Goal: Task Accomplishment & Management: Manage account settings

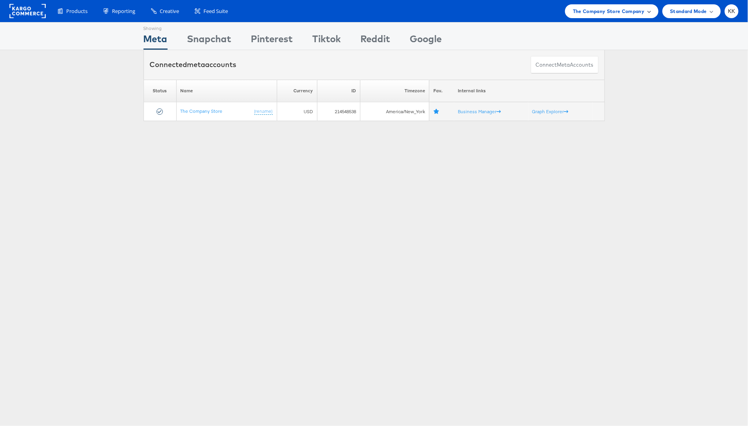
click at [593, 11] on span "The Company Store Company" at bounding box center [609, 11] width 72 height 8
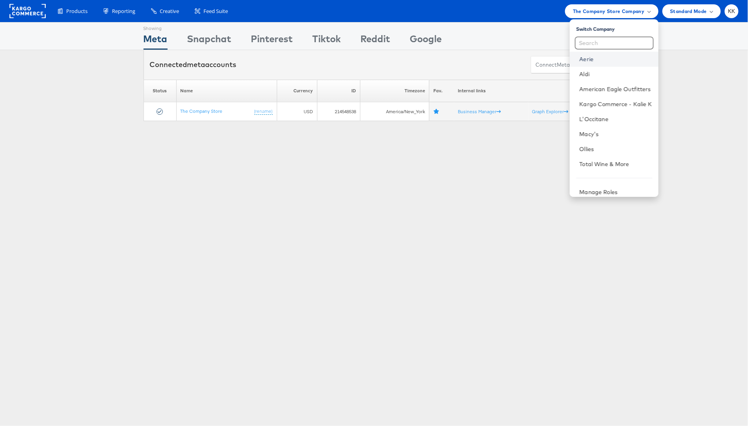
click at [589, 59] on link "Aerie" at bounding box center [615, 59] width 73 height 8
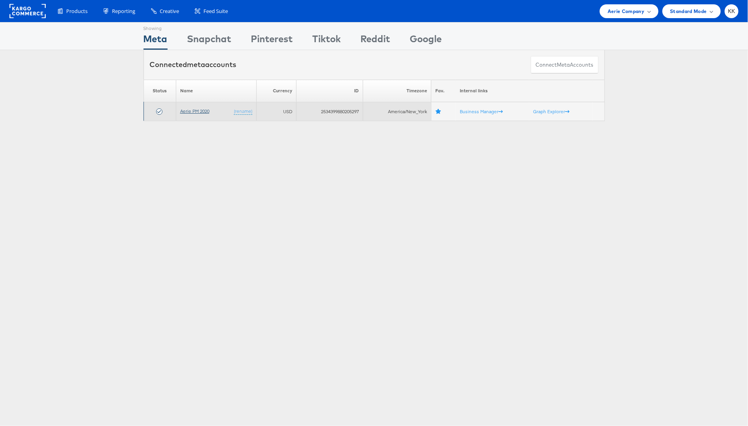
click at [193, 110] on link "Aerie PM 2020" at bounding box center [194, 111] width 29 height 6
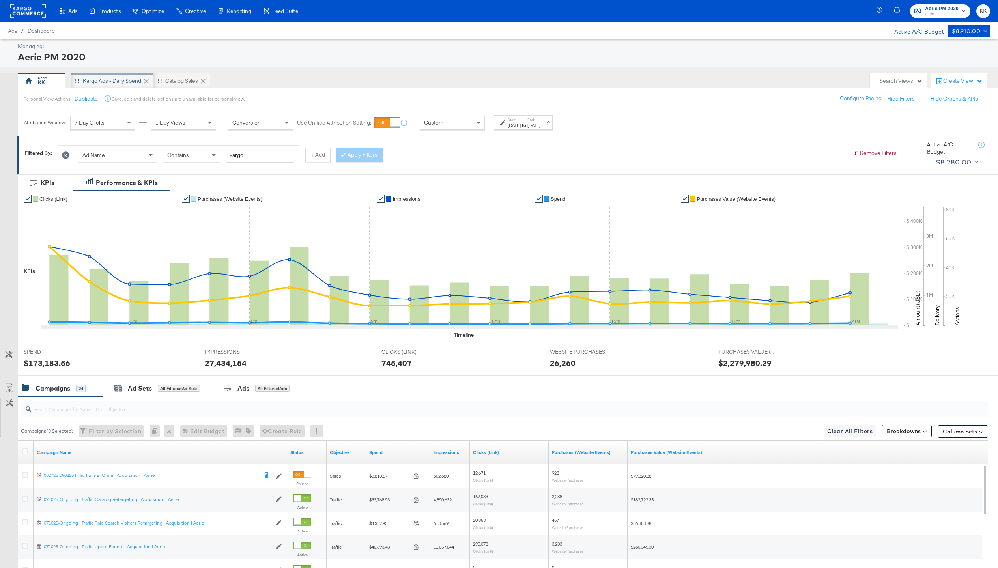
click at [109, 79] on div "Kargo Ads - Daily Spend" at bounding box center [112, 80] width 58 height 7
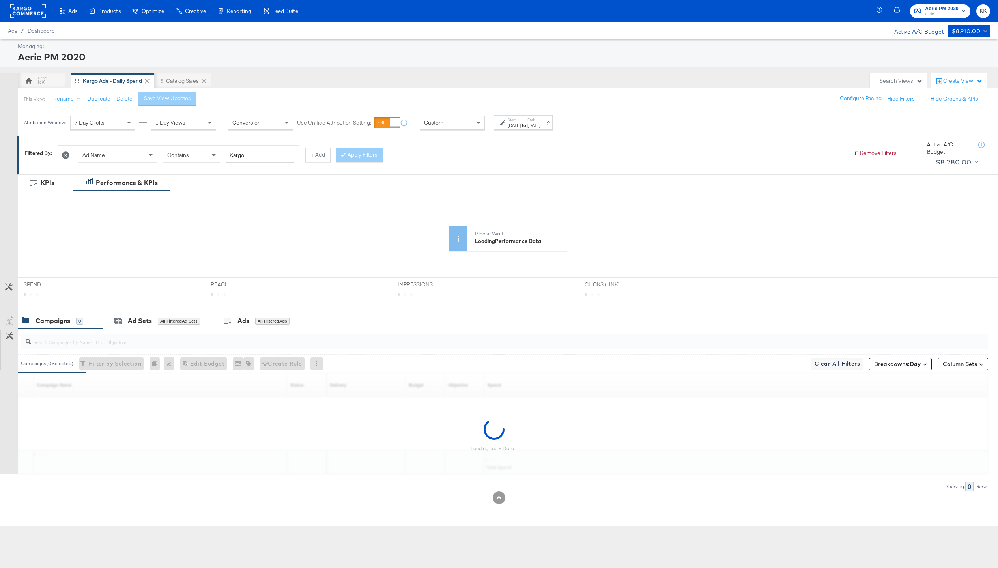
click at [540, 125] on div "Sep 21st 2025" at bounding box center [533, 125] width 13 height 6
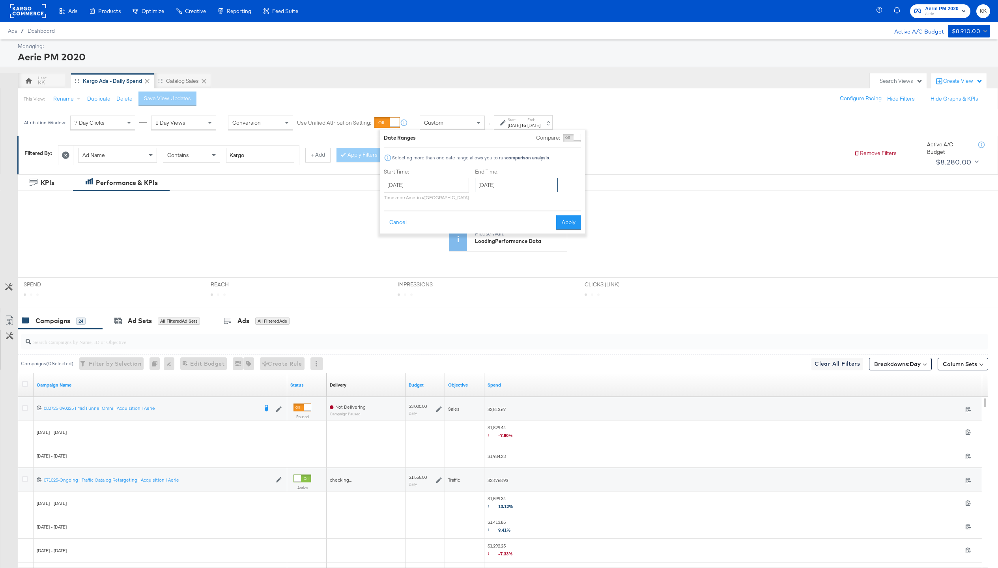
click at [509, 187] on input "September 21st 2025" at bounding box center [516, 185] width 83 height 14
click at [479, 269] on td "28" at bounding box center [483, 268] width 13 height 11
type input "September 28th 2025"
click at [569, 224] on button "Apply" at bounding box center [568, 222] width 25 height 14
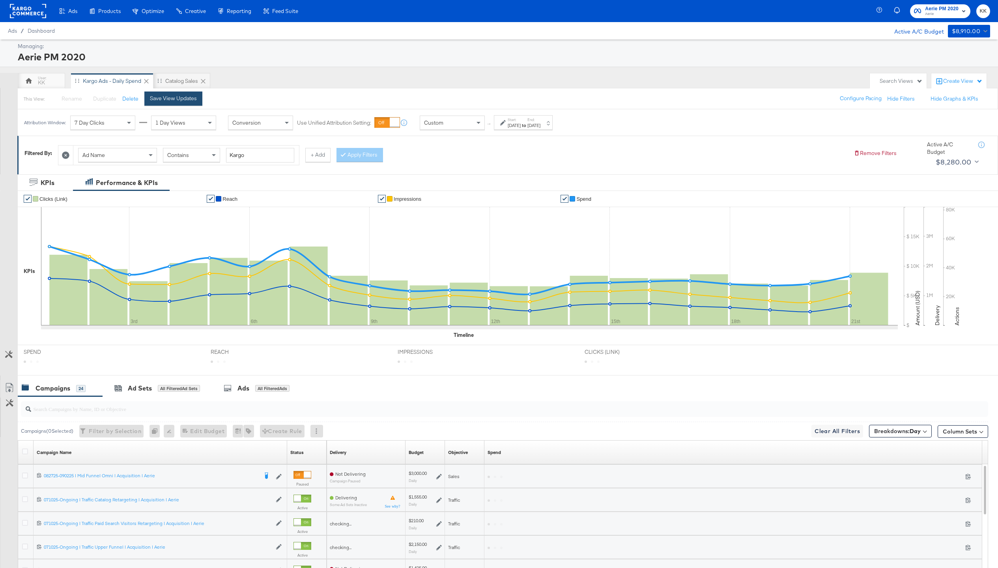
click at [198, 102] on button "Save View Updates" at bounding box center [173, 98] width 58 height 14
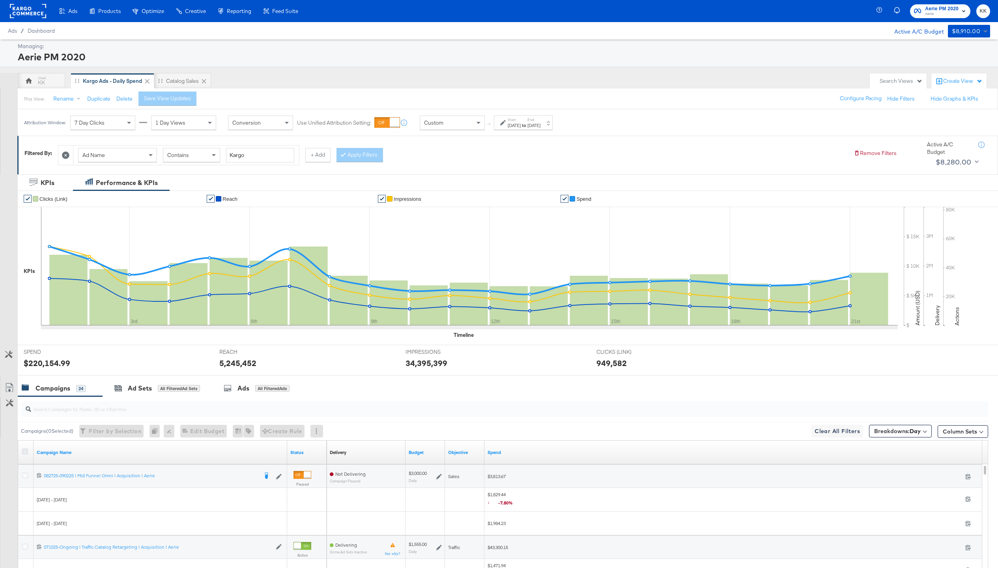
click at [25, 451] on icon at bounding box center [25, 451] width 6 height 6
click at [0, 0] on input "checkbox" at bounding box center [0, 0] width 0 height 0
click at [7, 388] on icon at bounding box center [9, 387] width 9 height 9
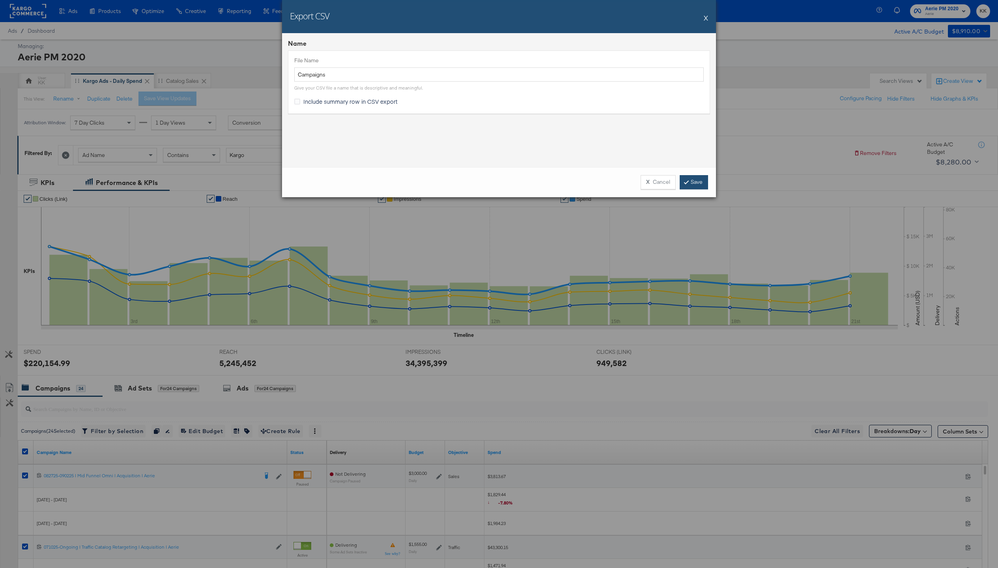
click at [703, 178] on link "Save" at bounding box center [693, 182] width 28 height 14
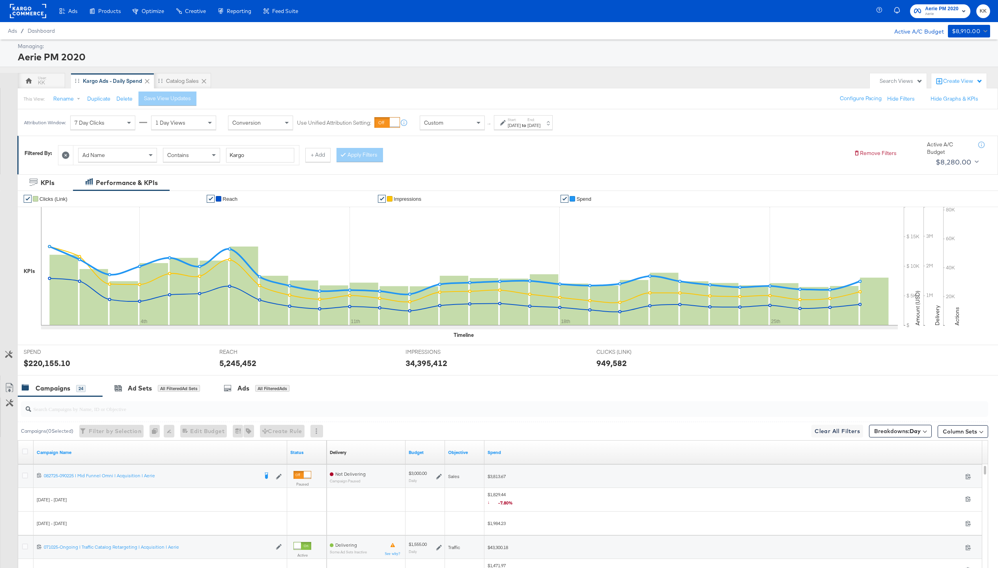
click at [32, 13] on rect at bounding box center [28, 11] width 36 height 14
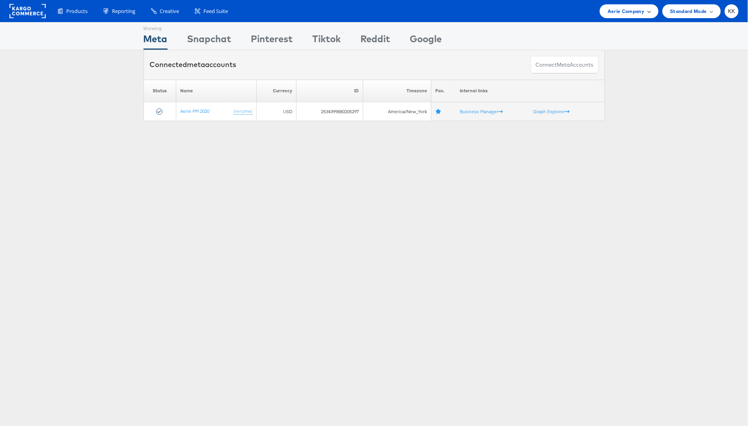
click at [633, 10] on span "Aerie Company" at bounding box center [626, 11] width 37 height 8
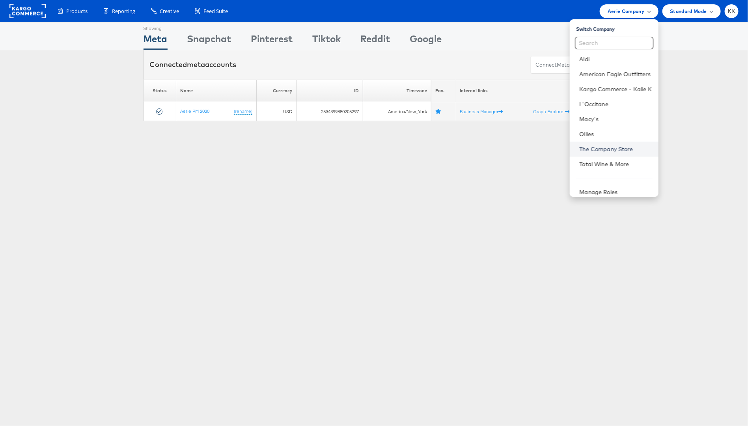
click at [605, 148] on link "The Company Store" at bounding box center [615, 149] width 73 height 8
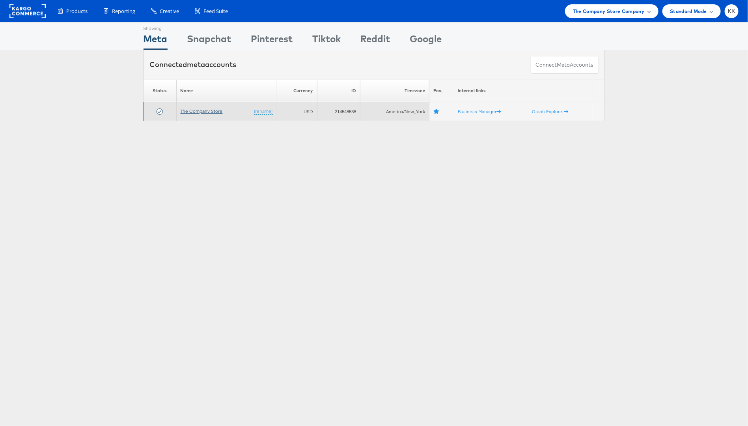
click at [199, 111] on link "The Company Store" at bounding box center [202, 111] width 42 height 6
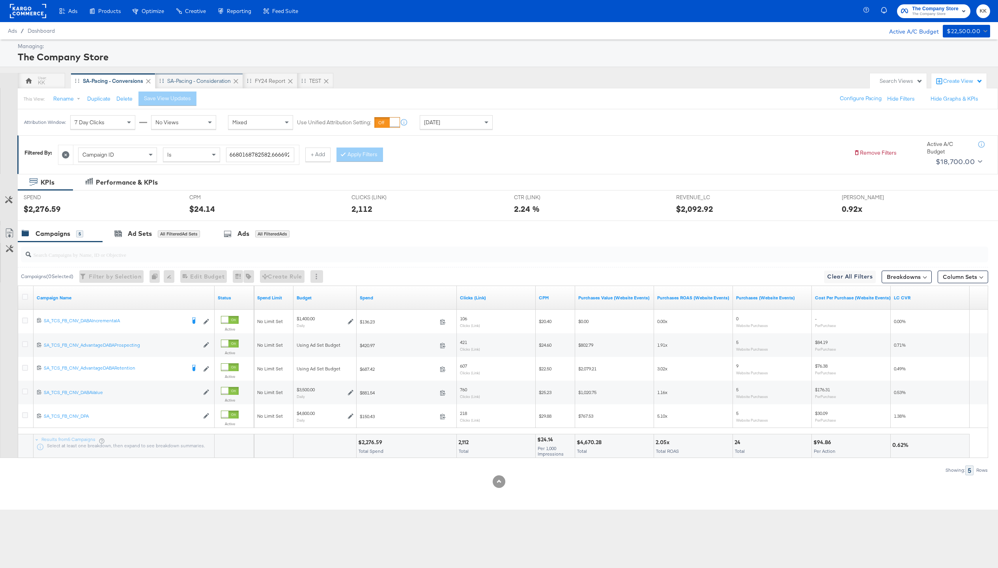
click at [208, 83] on div "SA-Pacing - Consideration" at bounding box center [198, 80] width 63 height 7
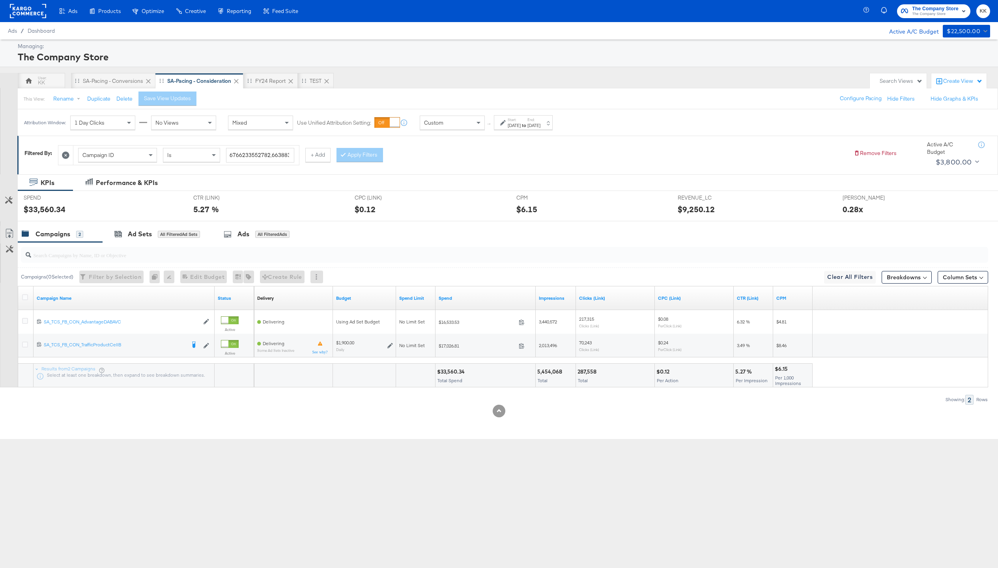
click at [540, 121] on label "End:" at bounding box center [533, 119] width 13 height 5
click at [501, 187] on input "September 27th 2025" at bounding box center [516, 185] width 83 height 14
click at [481, 267] on td "28" at bounding box center [484, 268] width 13 height 11
type input "September 28th 2025"
click at [571, 226] on button "Apply" at bounding box center [568, 222] width 25 height 14
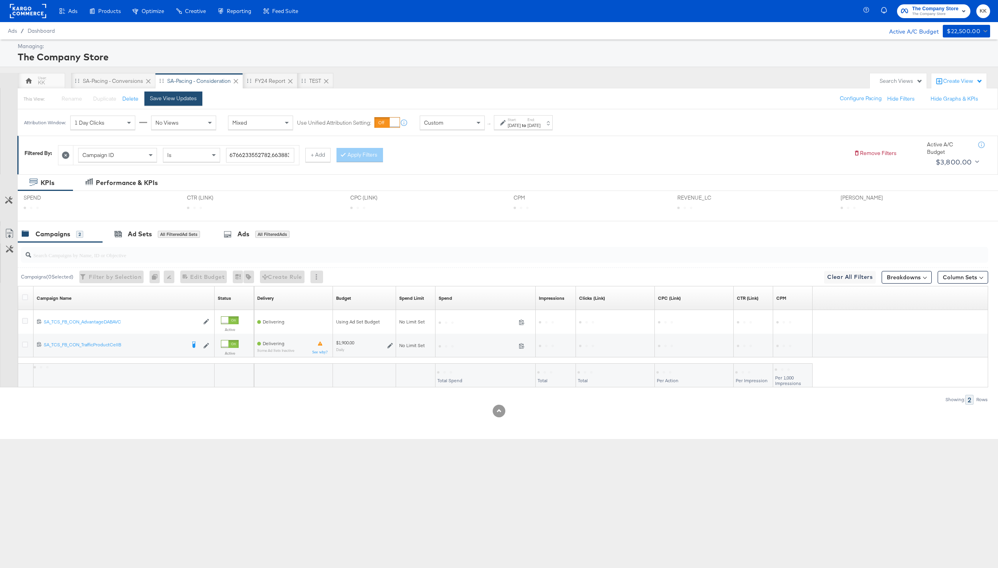
click at [190, 104] on button "Save View Updates" at bounding box center [173, 98] width 58 height 14
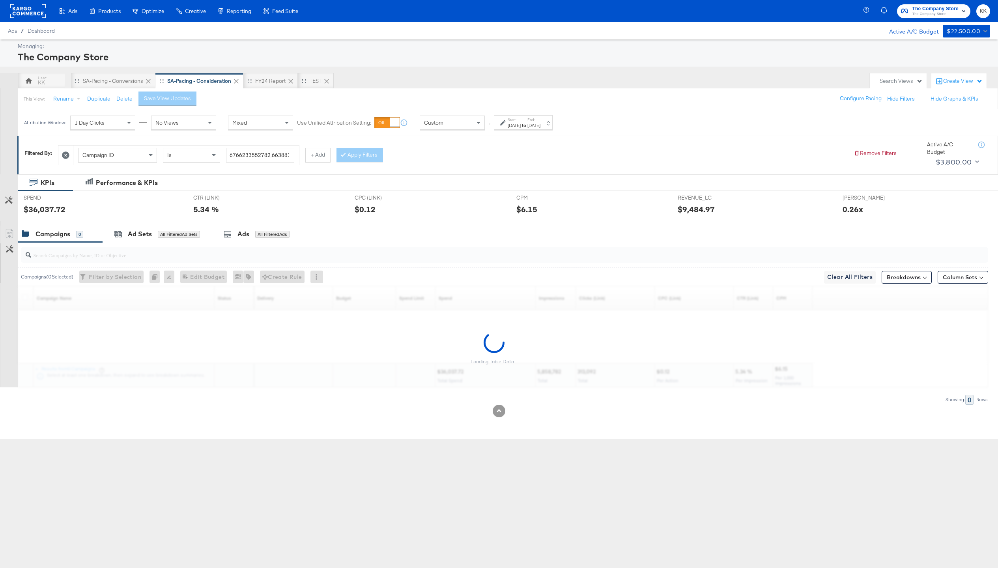
click at [450, 373] on div "Loading Table Data..." at bounding box center [494, 349] width 988 height 78
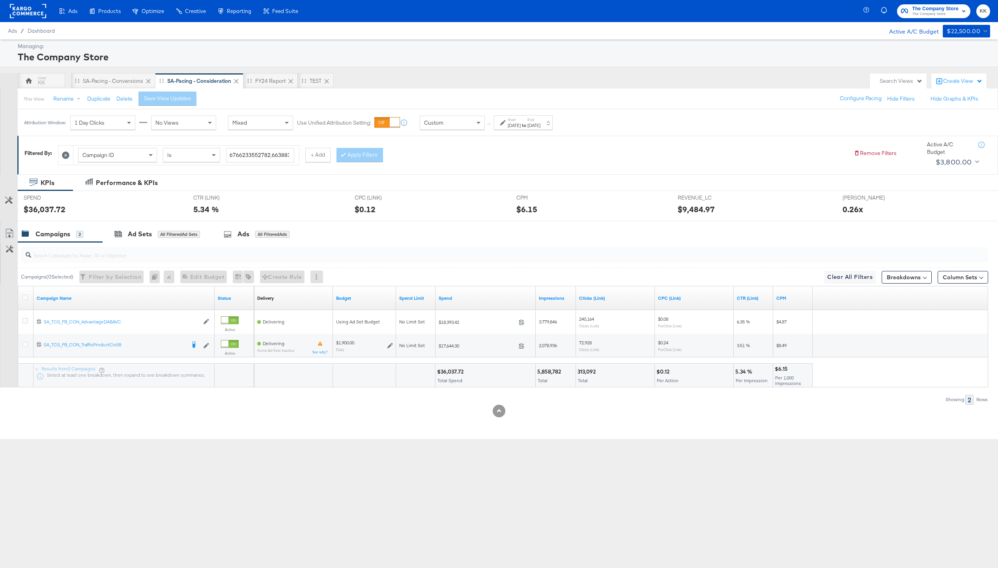
click at [459, 371] on div "$36,037.72" at bounding box center [451, 371] width 29 height 7
copy div "36,037.72"
click at [461, 126] on div "Custom" at bounding box center [452, 122] width 64 height 13
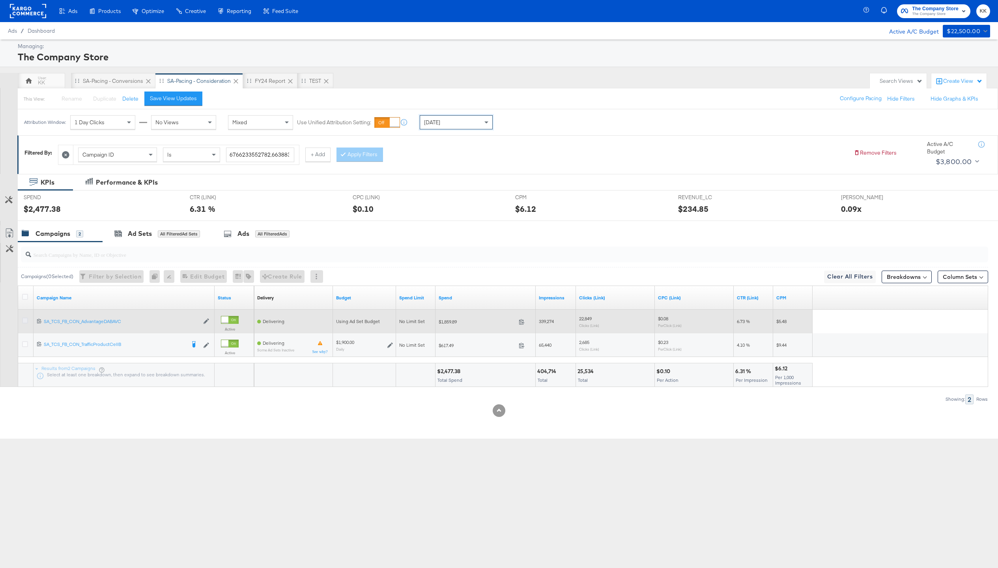
click at [22, 321] on icon at bounding box center [25, 320] width 6 height 6
click at [0, 0] on input "checkbox" at bounding box center [0, 0] width 0 height 0
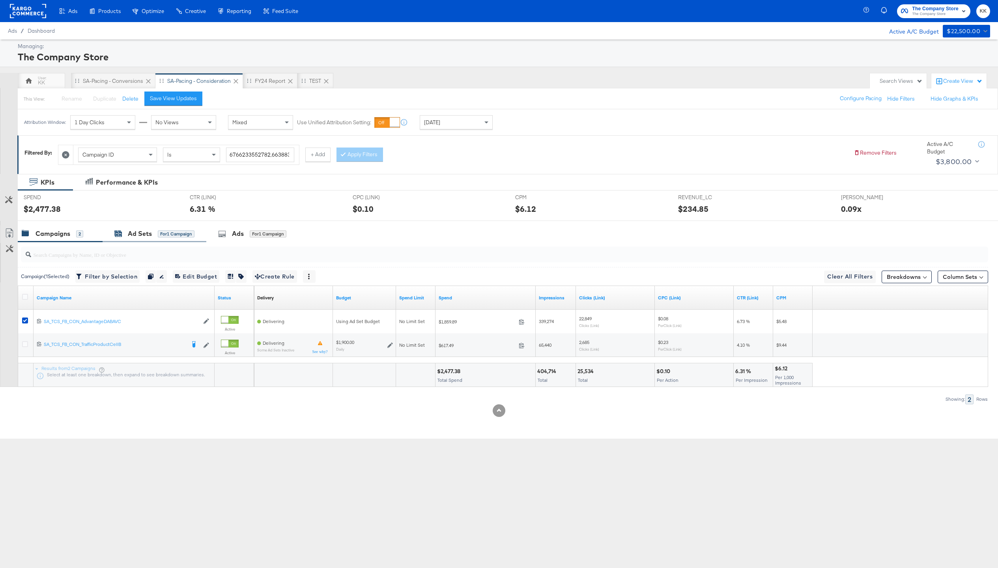
click at [155, 235] on div "Ad Sets for 1 Campaign" at bounding box center [154, 233] width 80 height 9
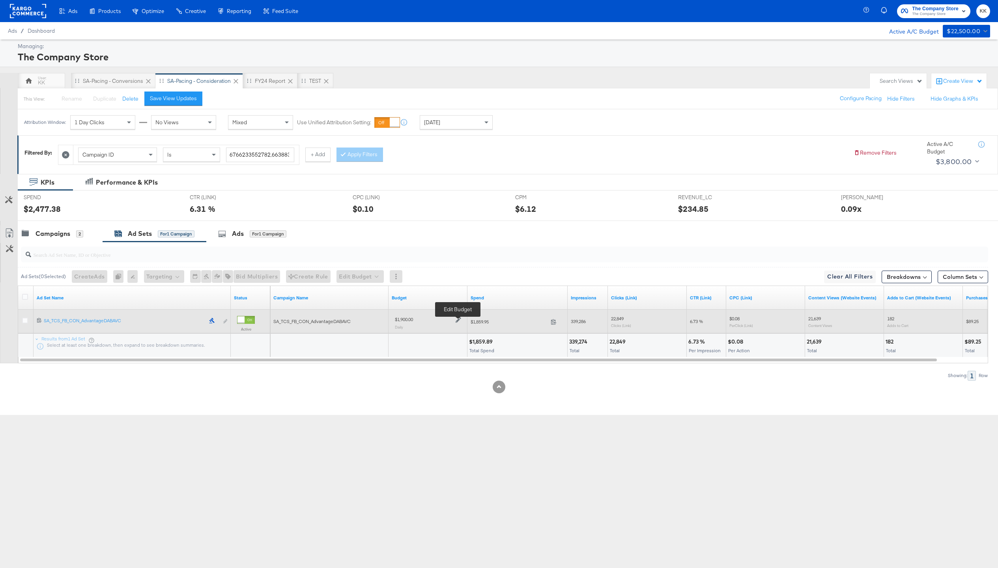
click at [458, 321] on icon at bounding box center [458, 320] width 6 height 6
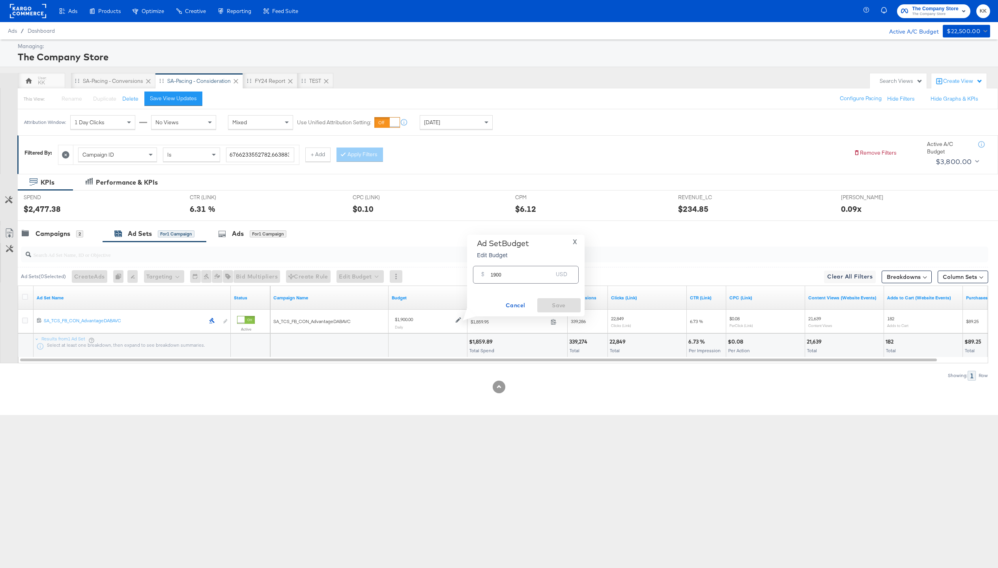
click at [494, 273] on input "1900" at bounding box center [522, 271] width 62 height 17
type input "1600"
click at [556, 306] on span "Save" at bounding box center [558, 305] width 37 height 10
click at [267, 82] on div "FY24 Report" at bounding box center [270, 80] width 30 height 7
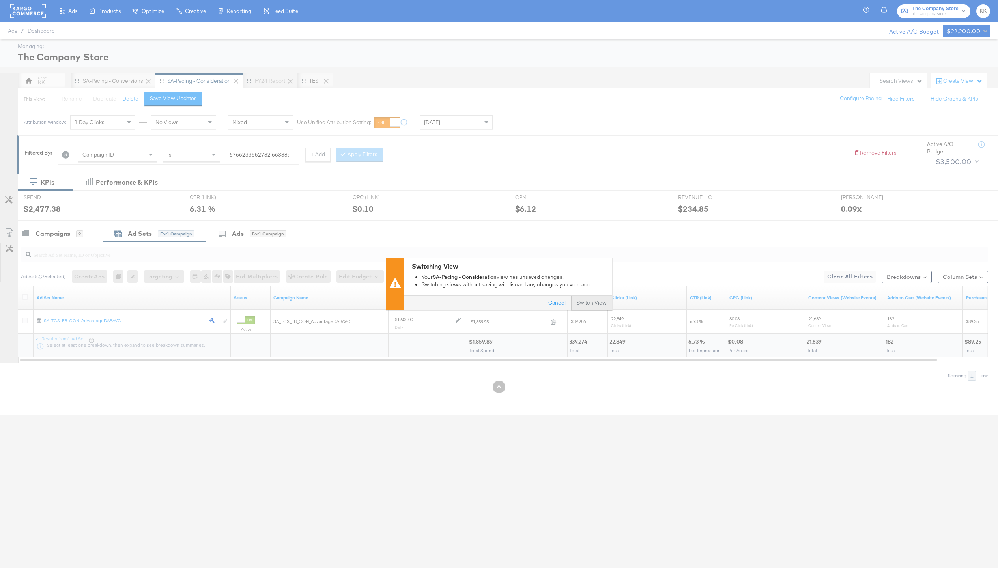
click at [599, 305] on button "Switch View" at bounding box center [591, 303] width 41 height 14
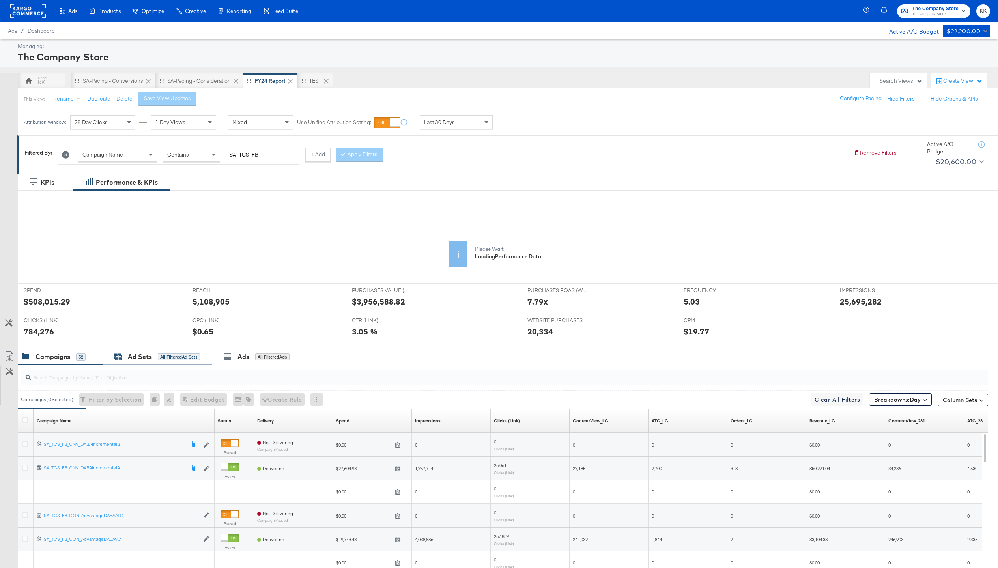
click at [163, 356] on div "All Filtered Ad Sets" at bounding box center [179, 356] width 42 height 7
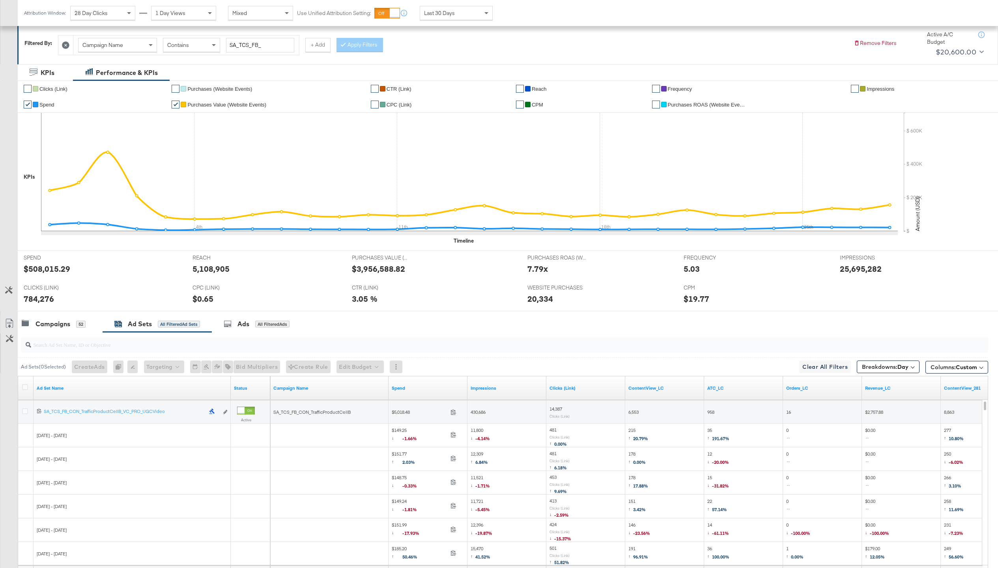
scroll to position [177, 0]
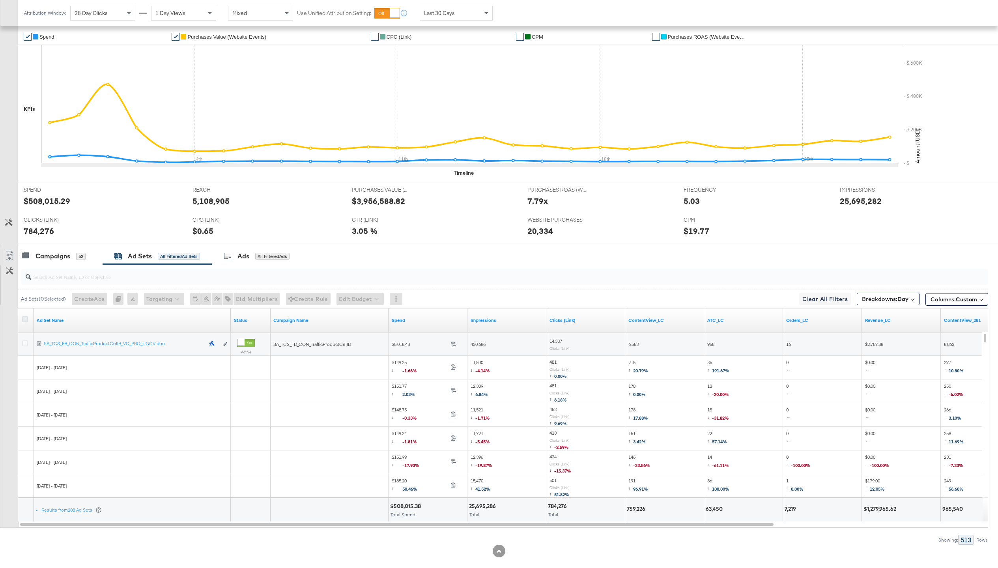
click at [27, 319] on icon at bounding box center [25, 319] width 6 height 6
click at [0, 0] on input "checkbox" at bounding box center [0, 0] width 0 height 0
click at [8, 254] on icon at bounding box center [9, 255] width 9 height 9
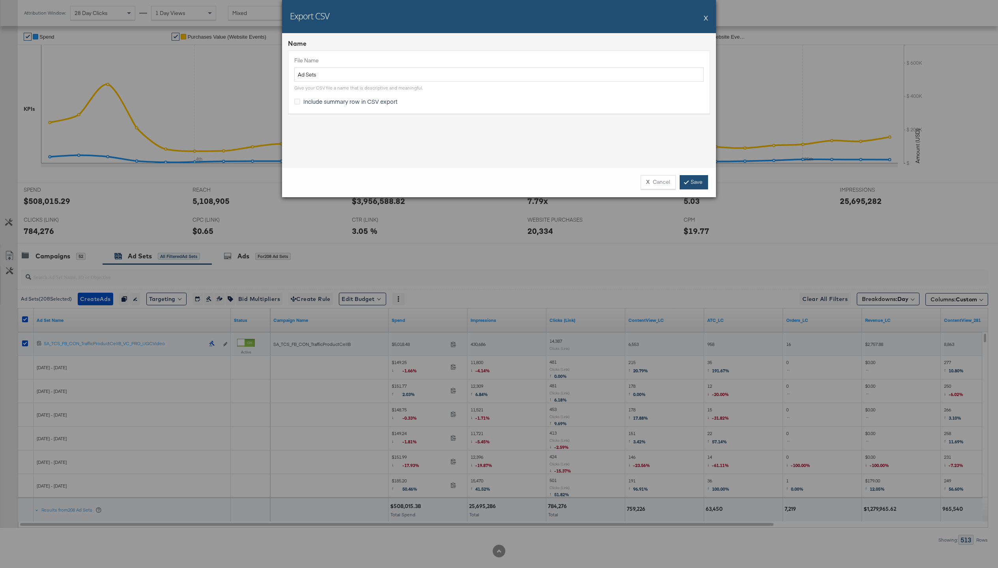
click at [701, 183] on link "Save" at bounding box center [693, 182] width 28 height 14
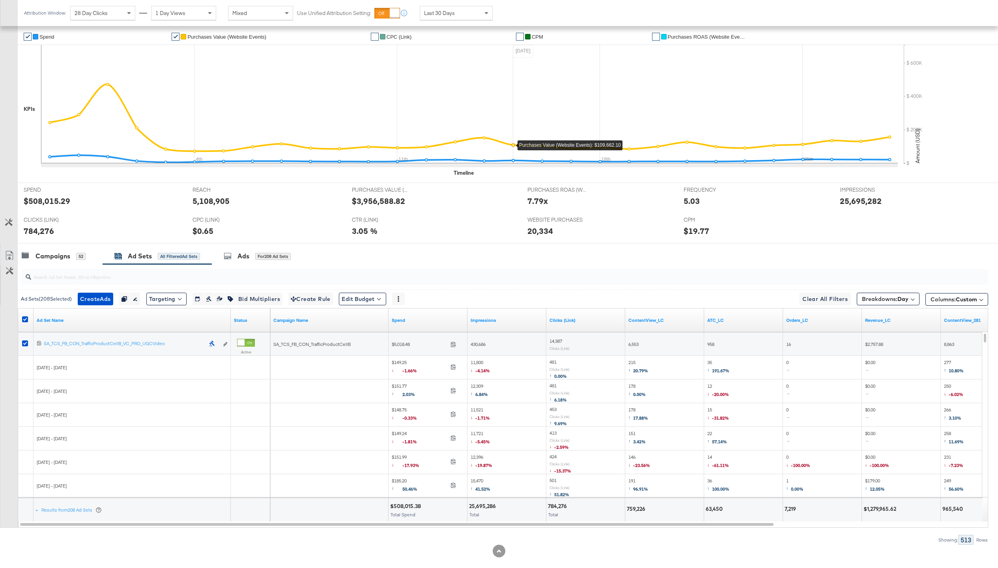
click at [476, 12] on div "Last 30 Days" at bounding box center [456, 12] width 72 height 13
click at [511, 13] on div "Sep 29th 2025" at bounding box center [514, 16] width 13 height 6
click at [448, 81] on input "September 29th 2025" at bounding box center [429, 76] width 85 height 14
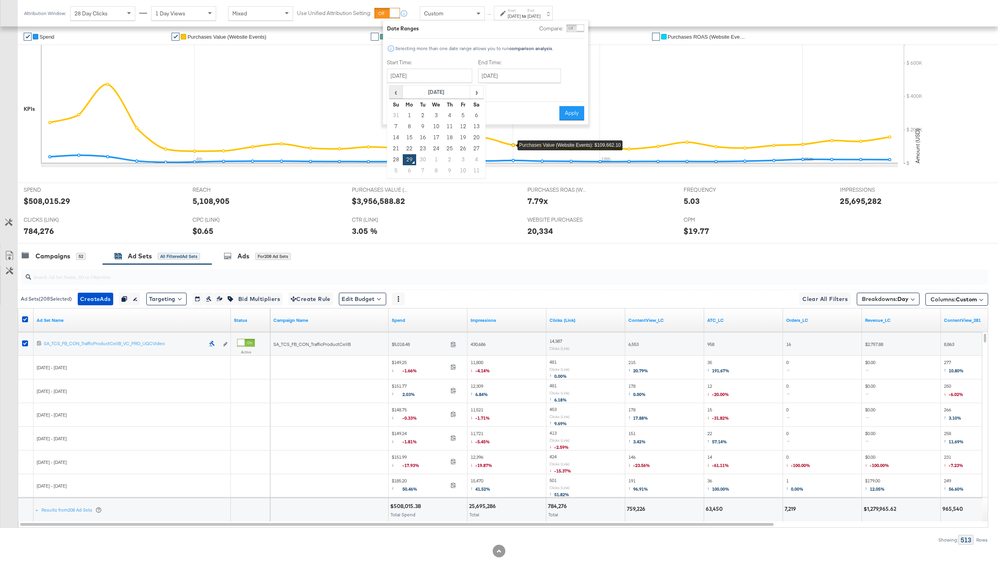
click at [389, 91] on th "‹" at bounding box center [395, 92] width 13 height 13
click at [461, 119] on td "1" at bounding box center [462, 115] width 13 height 11
type input "August 1st 2025"
click at [501, 84] on div "End Time: September 29th 2025 ‹ September 2025 › Su Mo Tu We Th Fr Sa 31 1 2 3 …" at bounding box center [518, 77] width 86 height 36
click at [517, 78] on input "September 29th 2025" at bounding box center [516, 76] width 83 height 14
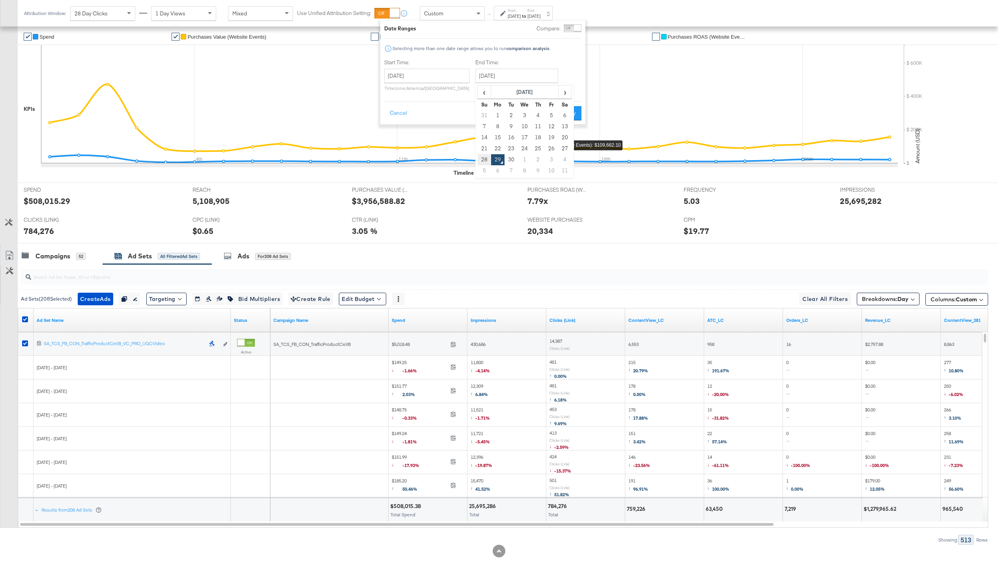
click at [481, 160] on td "28" at bounding box center [484, 159] width 13 height 11
type input "September 28th 2025"
click at [564, 116] on button "Apply" at bounding box center [568, 113] width 25 height 14
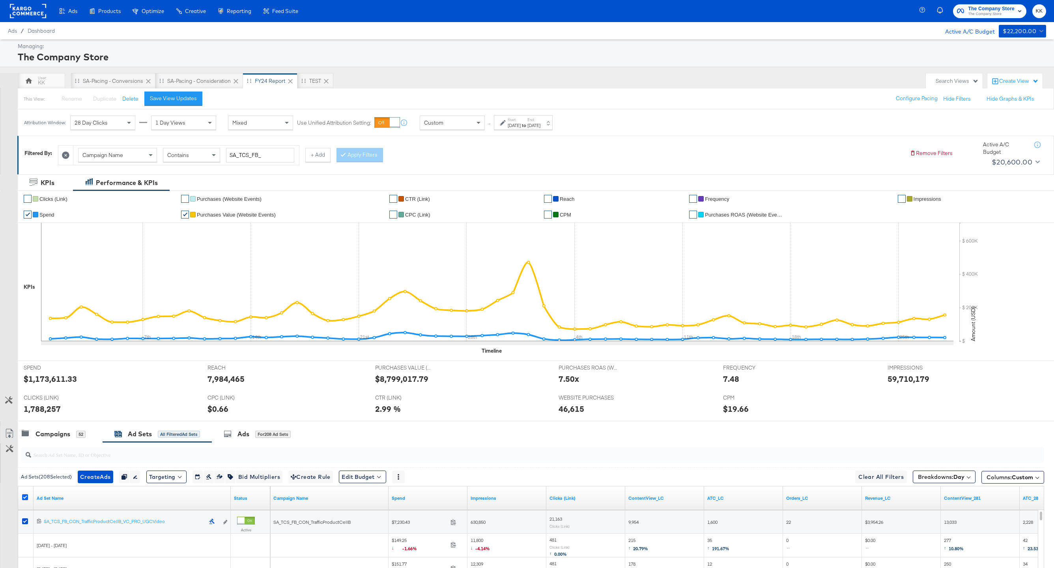
click at [26, 425] on icon at bounding box center [25, 497] width 6 height 6
click at [0, 0] on input "checkbox" at bounding box center [0, 0] width 0 height 0
click at [26, 425] on icon at bounding box center [25, 497] width 6 height 6
click at [0, 0] on input "checkbox" at bounding box center [0, 0] width 0 height 0
click at [8, 425] on icon at bounding box center [9, 433] width 9 height 9
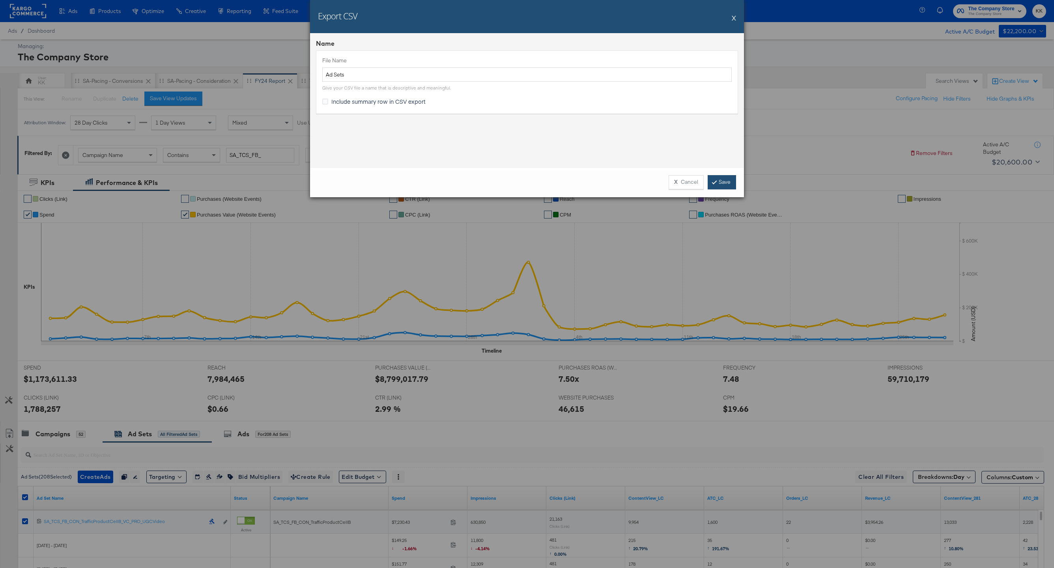
click at [726, 179] on link "Save" at bounding box center [721, 182] width 28 height 14
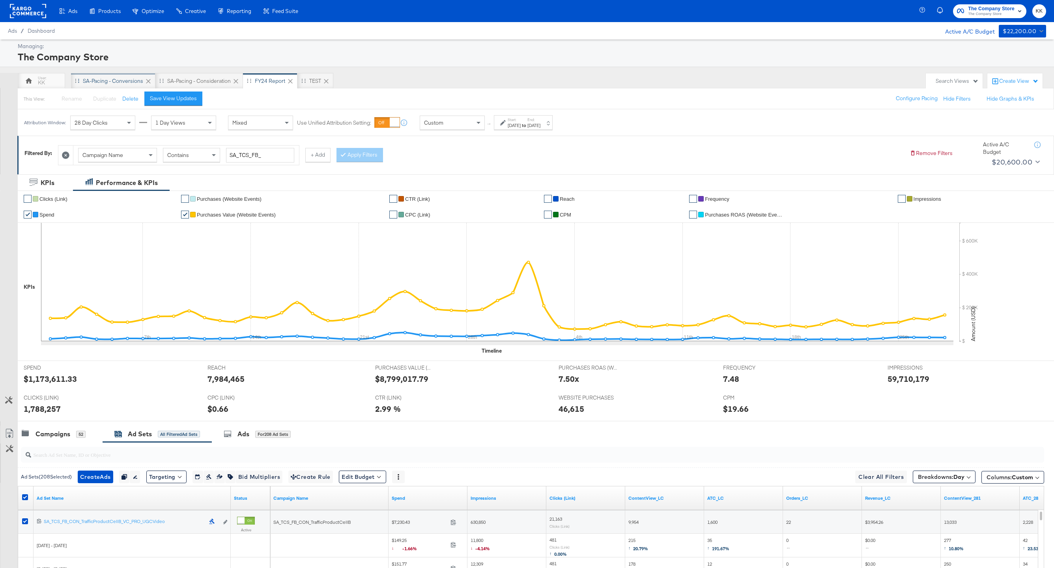
click at [118, 73] on div "SA-Pacing - Conversions" at bounding box center [113, 81] width 84 height 16
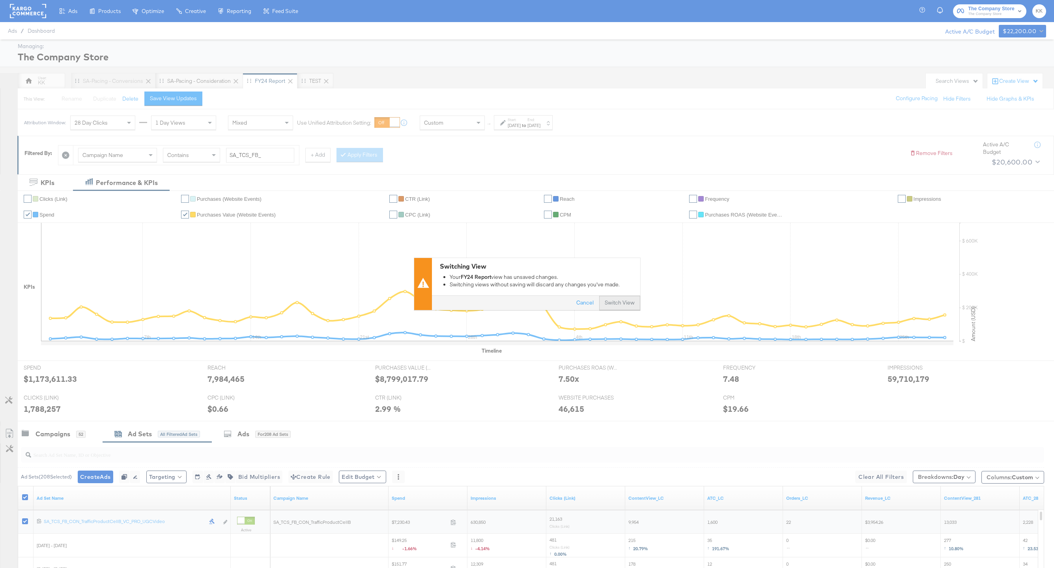
click at [622, 300] on button "Switch View" at bounding box center [619, 303] width 41 height 14
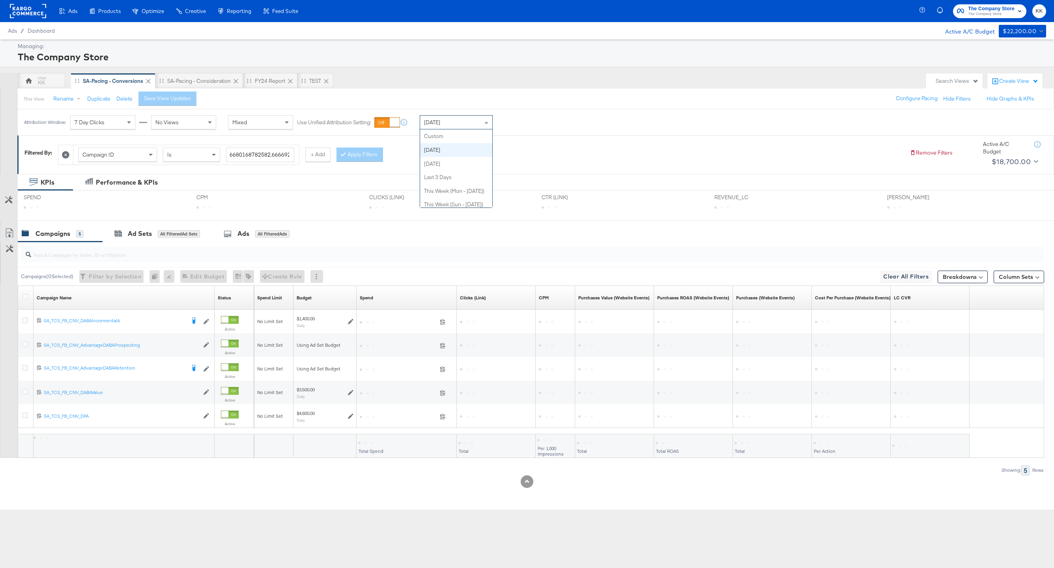
click at [478, 121] on div "Today" at bounding box center [456, 122] width 72 height 13
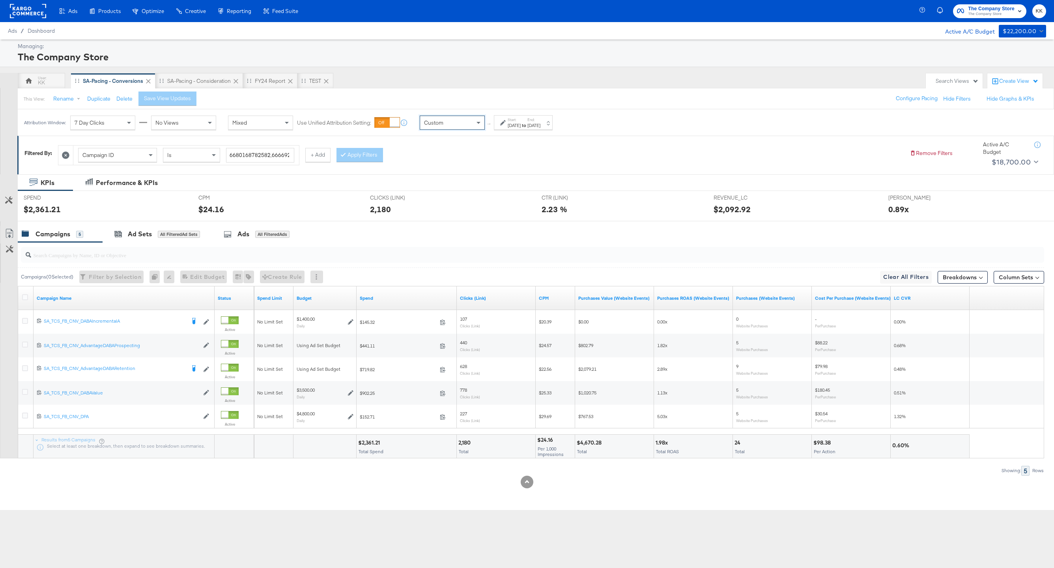
click at [517, 123] on div "Sep 29th 2025" at bounding box center [514, 125] width 13 height 6
click at [443, 185] on input "September 29th 2025" at bounding box center [429, 185] width 85 height 14
click at [410, 221] on td "1" at bounding box center [409, 224] width 13 height 11
type input "September 1st 2025"
click at [515, 187] on input "September 29th 2025" at bounding box center [516, 185] width 83 height 14
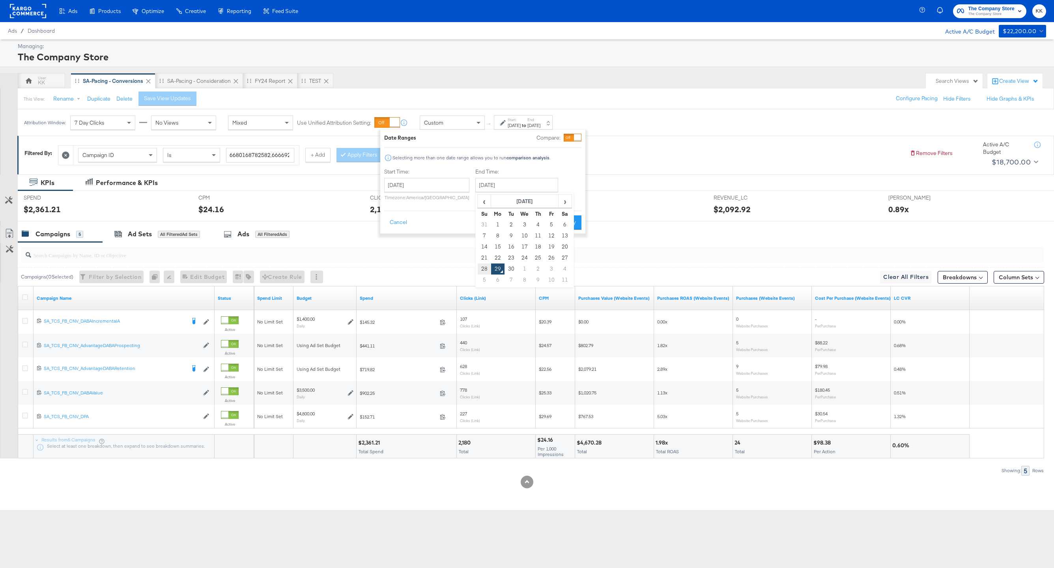
click at [482, 269] on td "28" at bounding box center [484, 268] width 13 height 11
type input "September 28th 2025"
click at [559, 223] on button "Apply" at bounding box center [568, 222] width 25 height 14
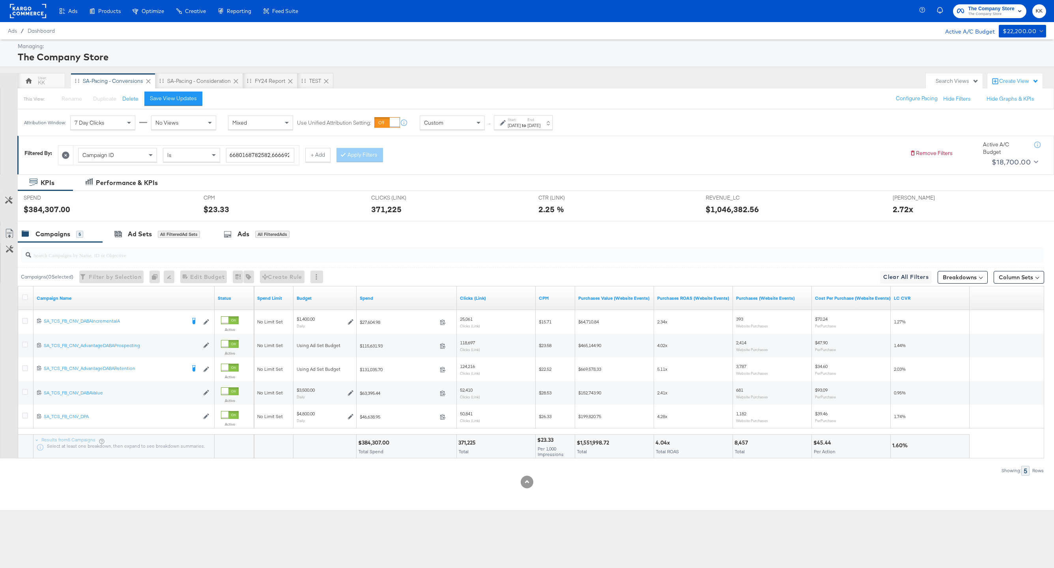
click at [369, 425] on div "$384,307.00" at bounding box center [375, 442] width 34 height 7
copy div "384,307.00"
click at [442, 425] on div "KPIs Performance & KPIs Customize KPIs SPEND SPEND $384,307.00 CPM CPM $23.33 C…" at bounding box center [527, 342] width 1054 height 336
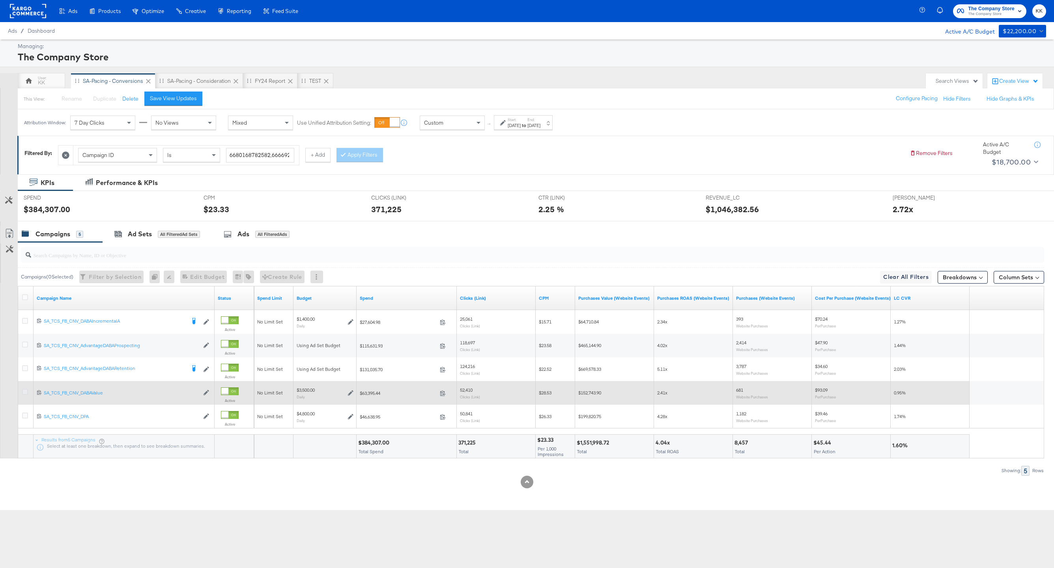
click at [26, 392] on icon at bounding box center [25, 392] width 6 height 6
click at [0, 0] on input "checkbox" at bounding box center [0, 0] width 0 height 0
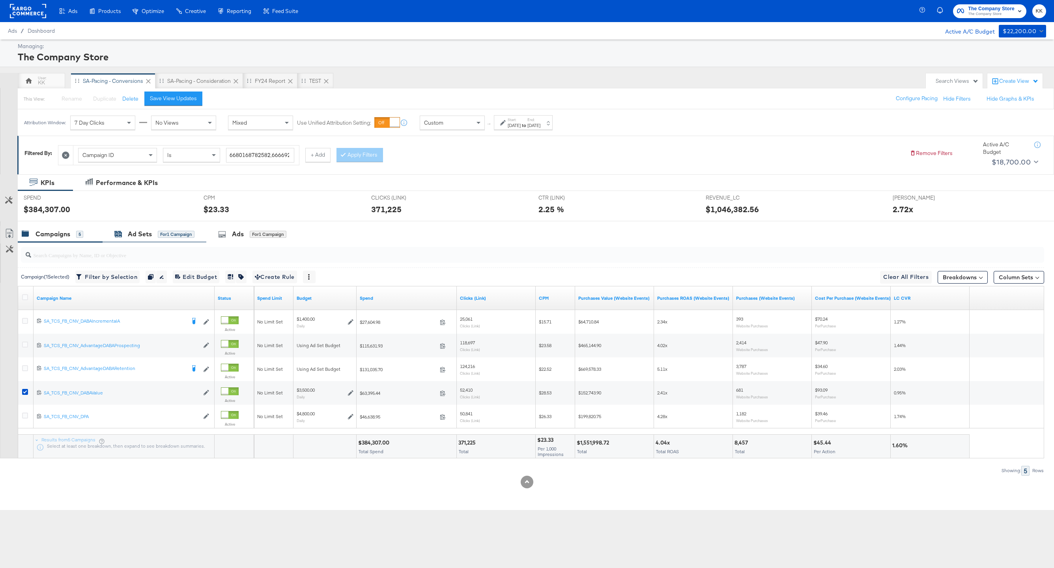
click at [141, 233] on div "Ad Sets" at bounding box center [140, 234] width 24 height 9
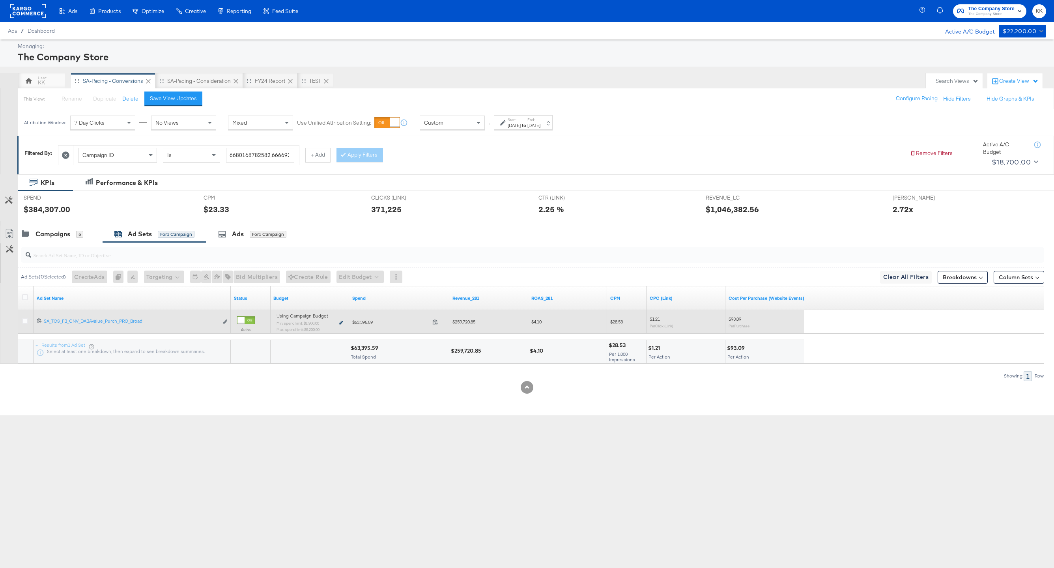
click at [341, 322] on icon at bounding box center [341, 323] width 4 height 4
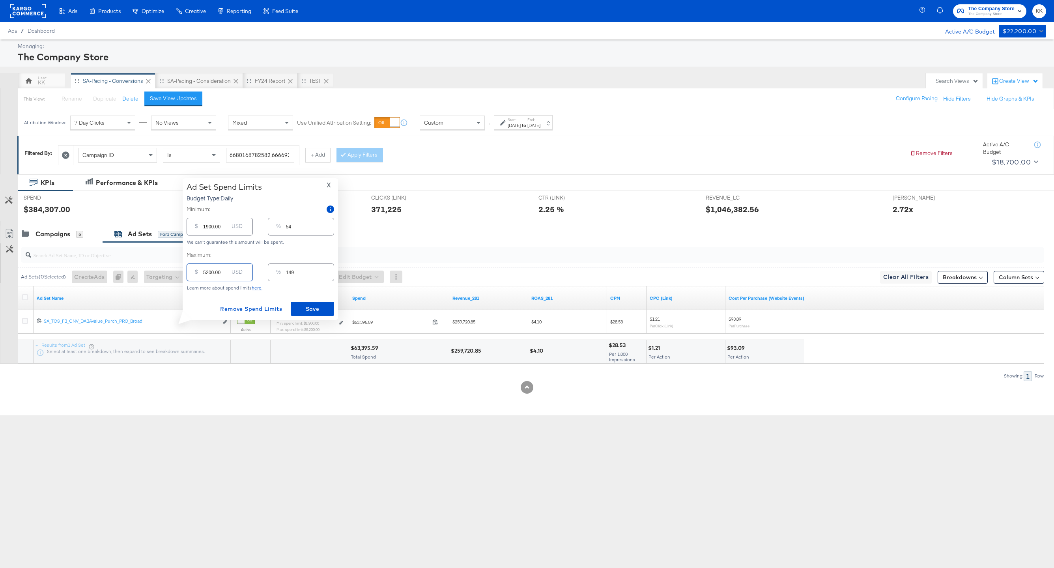
drag, startPoint x: 208, startPoint y: 270, endPoint x: 190, endPoint y: 270, distance: 17.7
click at [190, 270] on div "$ 5200.00 USD" at bounding box center [220, 272] width 66 height 18
type input "200.00"
type input "6"
type input "2500.00"
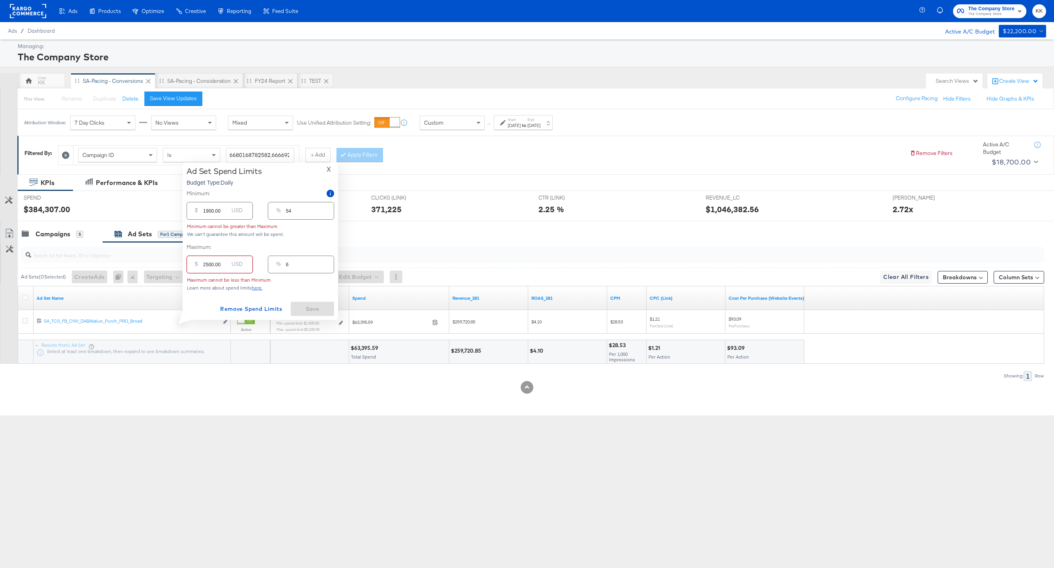
type input "71"
type input "2500.00"
click at [208, 228] on input "1900.00" at bounding box center [215, 223] width 25 height 17
type input "100.00"
type input "3"
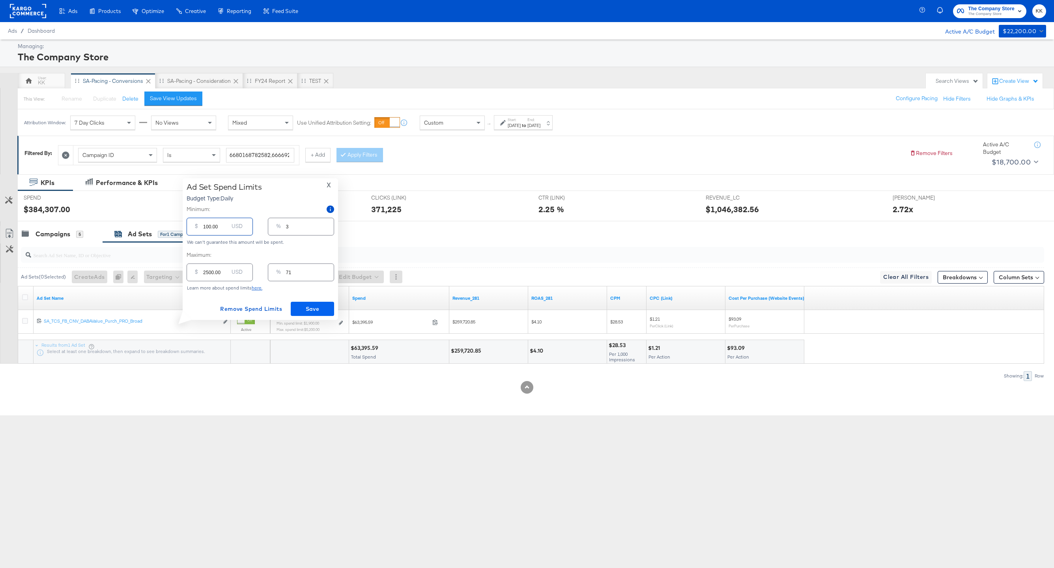
type input "100.00"
click at [321, 311] on span "Save" at bounding box center [312, 309] width 37 height 10
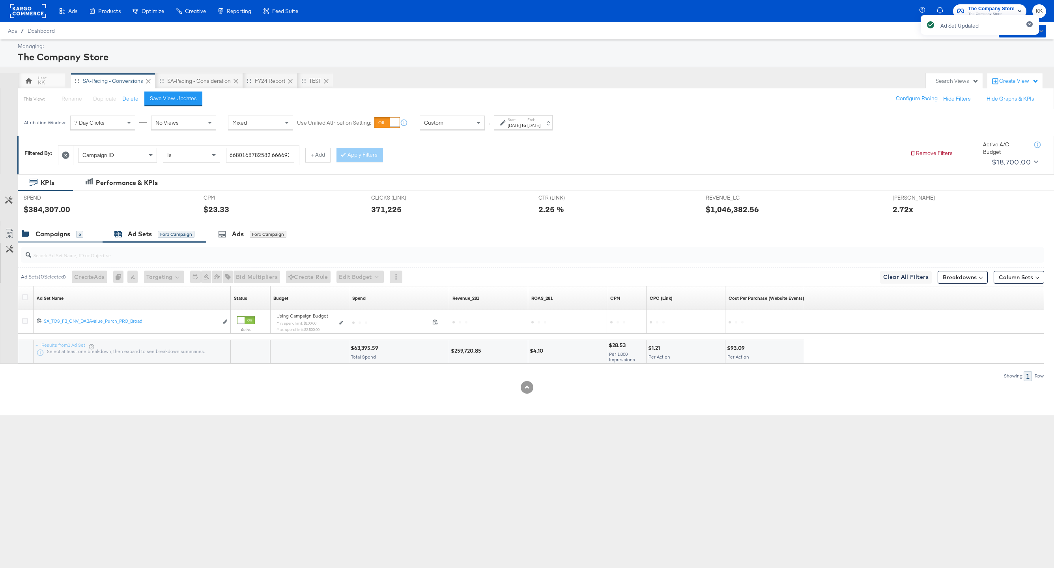
click at [51, 242] on div "Campaigns 5" at bounding box center [60, 234] width 85 height 17
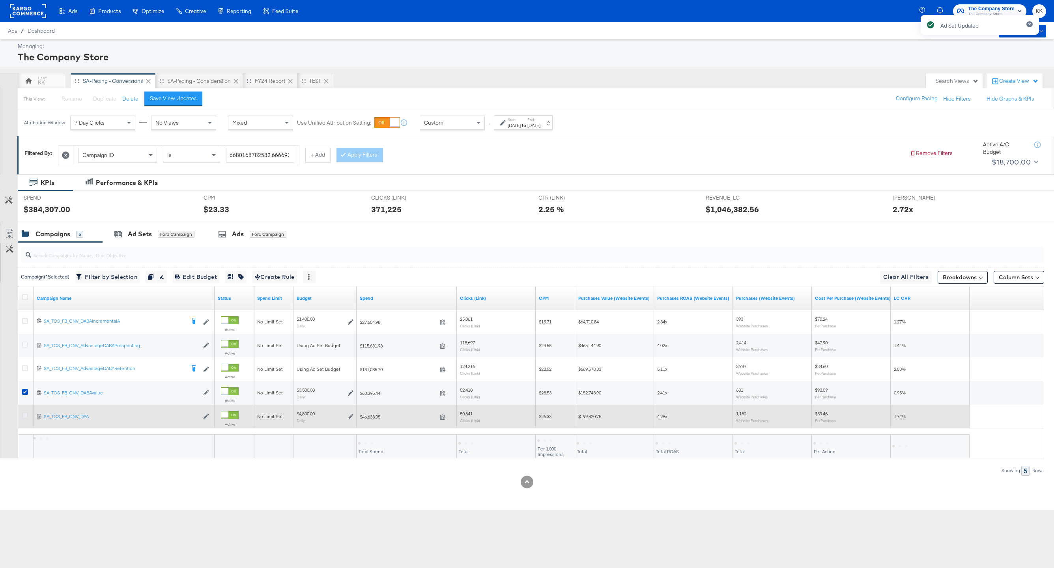
click at [25, 416] on icon at bounding box center [25, 415] width 6 height 6
click at [0, 0] on input "checkbox" at bounding box center [0, 0] width 0 height 0
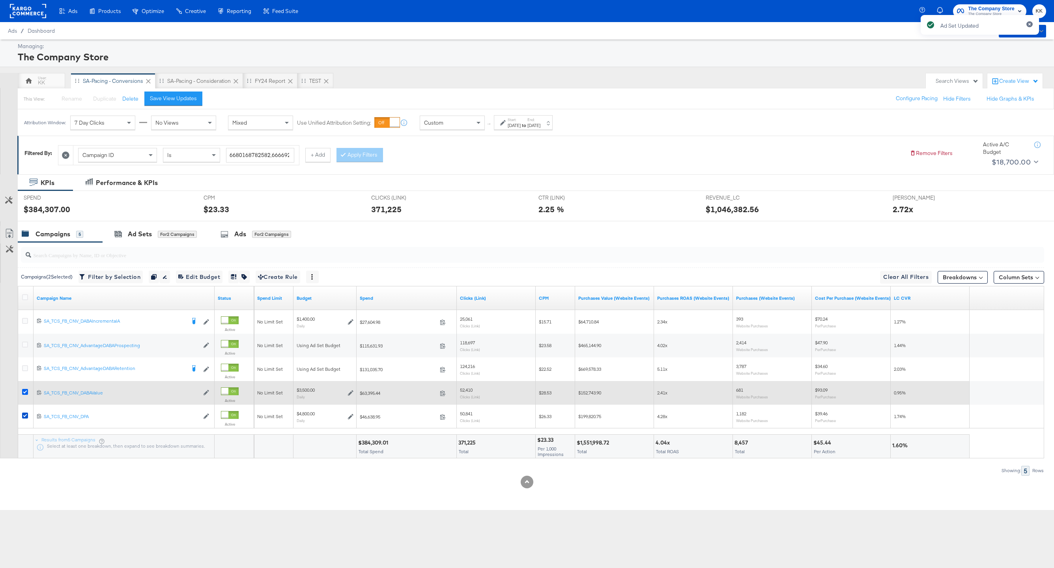
click at [23, 389] on icon at bounding box center [25, 392] width 6 height 6
click at [0, 0] on input "checkbox" at bounding box center [0, 0] width 0 height 0
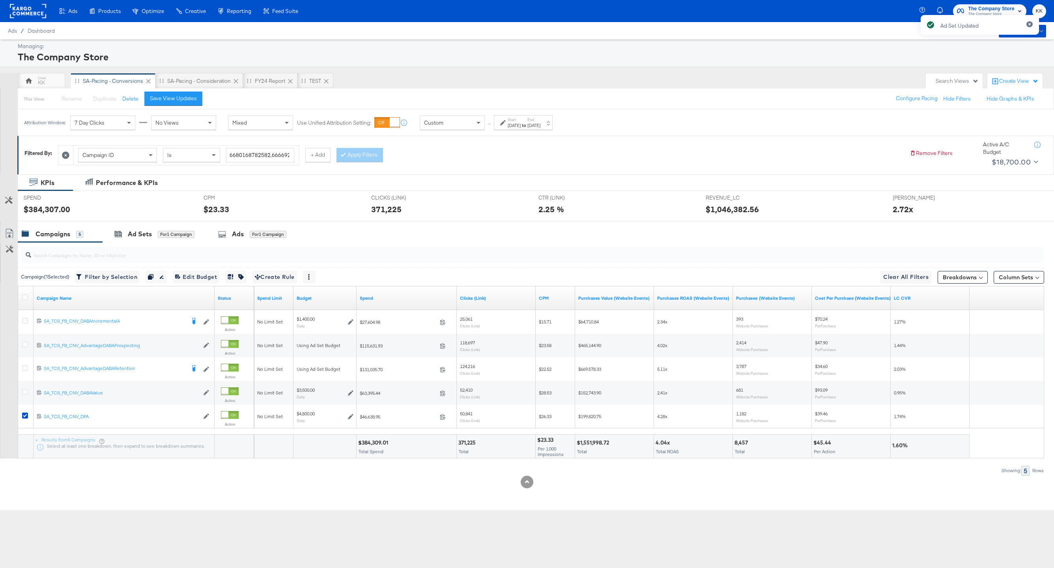
click at [134, 256] on input "search" at bounding box center [489, 251] width 916 height 15
click at [148, 230] on div "Ad Sets" at bounding box center [140, 234] width 24 height 9
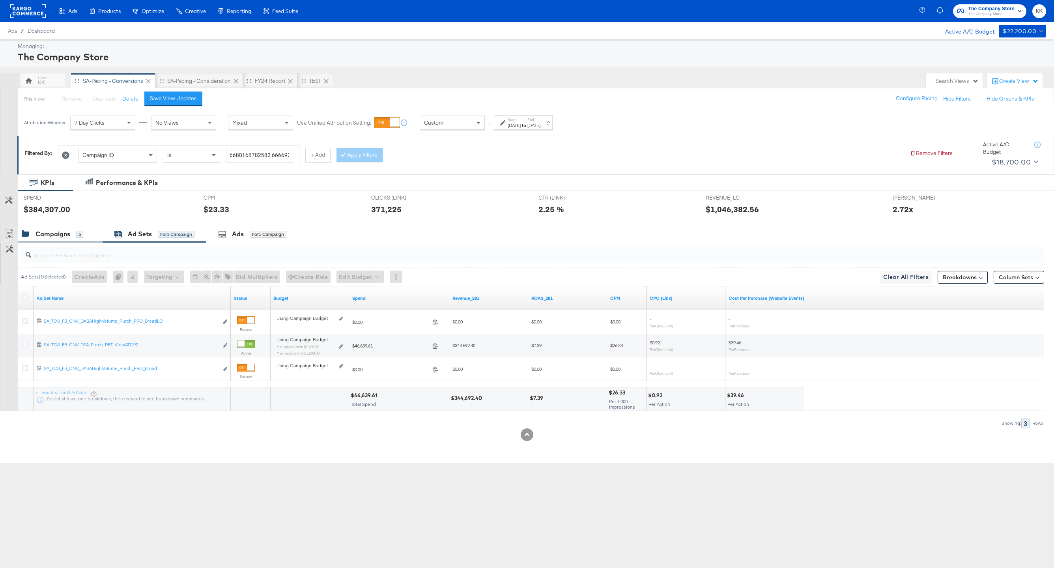
click at [49, 235] on div "Campaigns" at bounding box center [52, 234] width 35 height 9
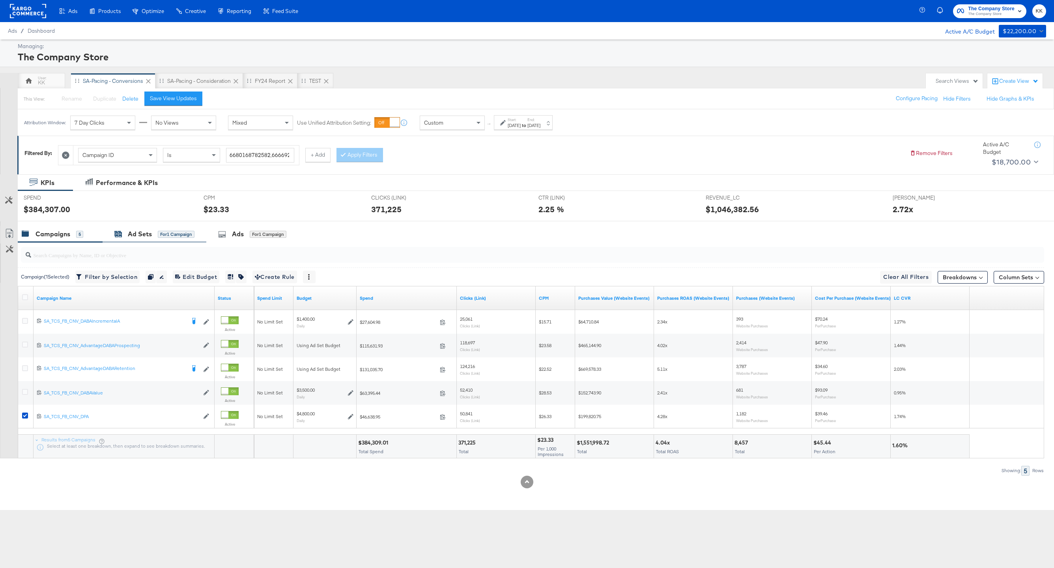
click at [128, 237] on div "Ad Sets" at bounding box center [140, 234] width 24 height 9
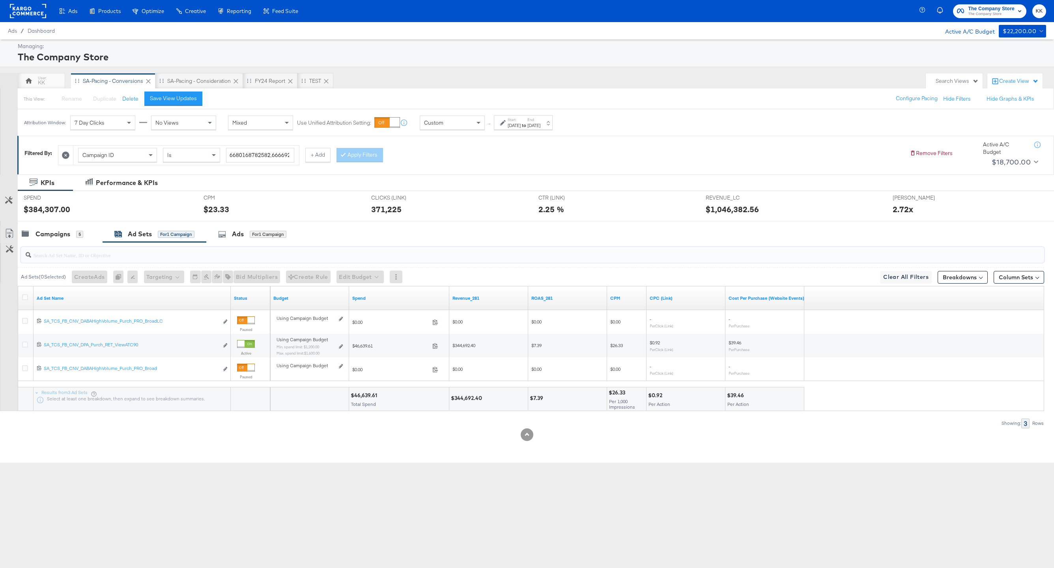
click at [58, 244] on input "search" at bounding box center [489, 251] width 916 height 15
click at [69, 234] on div "Campaigns" at bounding box center [52, 234] width 35 height 9
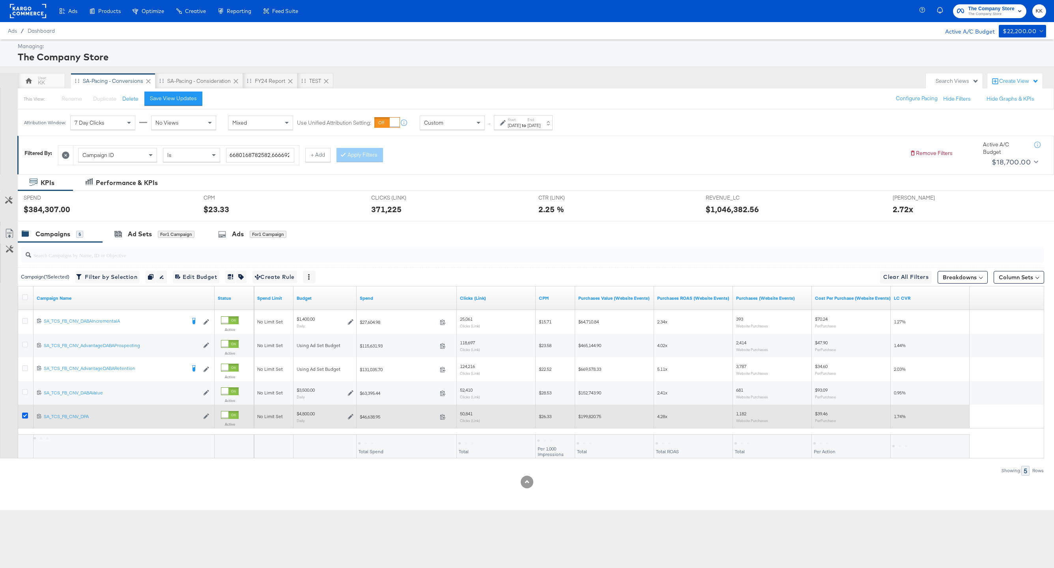
click at [24, 416] on icon at bounding box center [25, 415] width 6 height 6
click at [0, 0] on input "checkbox" at bounding box center [0, 0] width 0 height 0
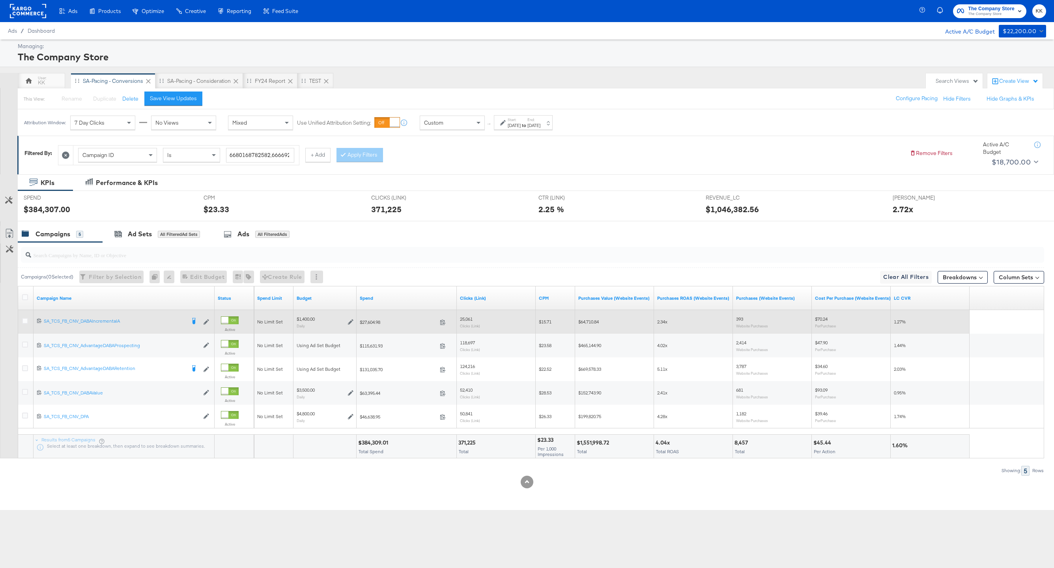
click at [28, 319] on div at bounding box center [26, 322] width 8 height 8
click at [26, 319] on icon at bounding box center [25, 321] width 6 height 6
click at [0, 0] on input "checkbox" at bounding box center [0, 0] width 0 height 0
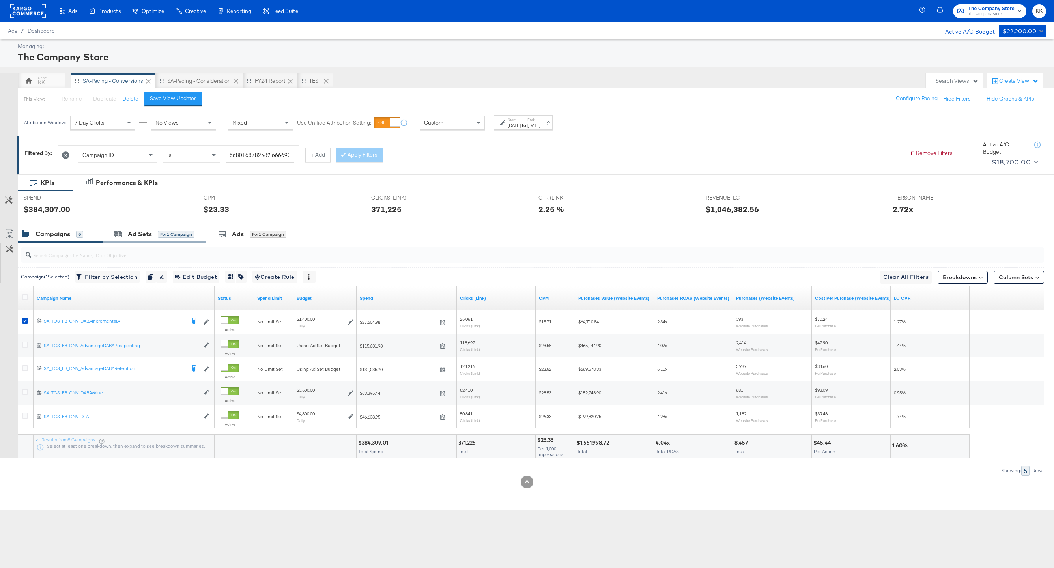
click at [127, 240] on div "Ad Sets for 1 Campaign" at bounding box center [155, 234] width 104 height 17
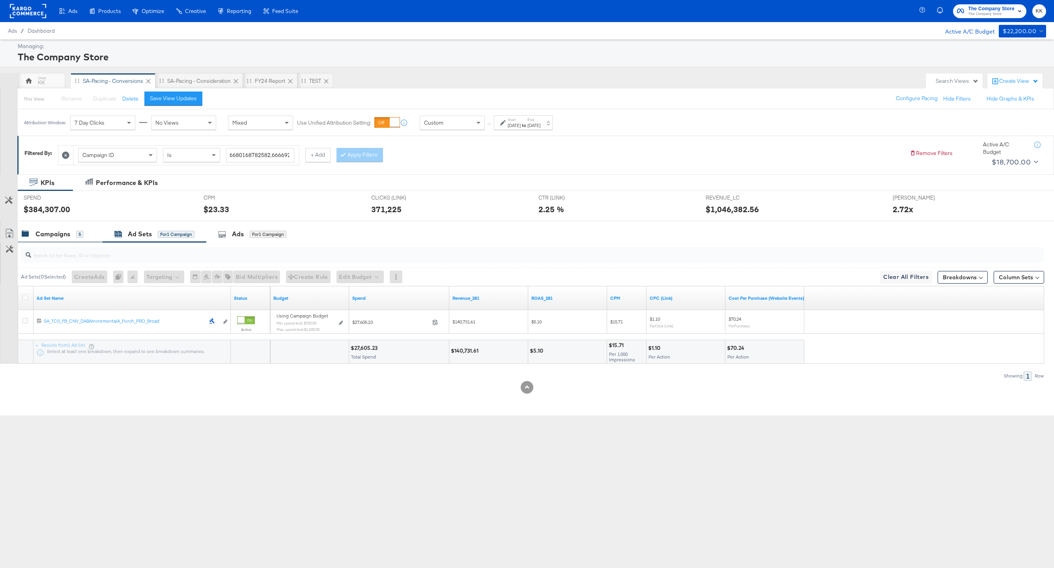
click at [75, 240] on div "Campaigns 5" at bounding box center [60, 234] width 85 height 17
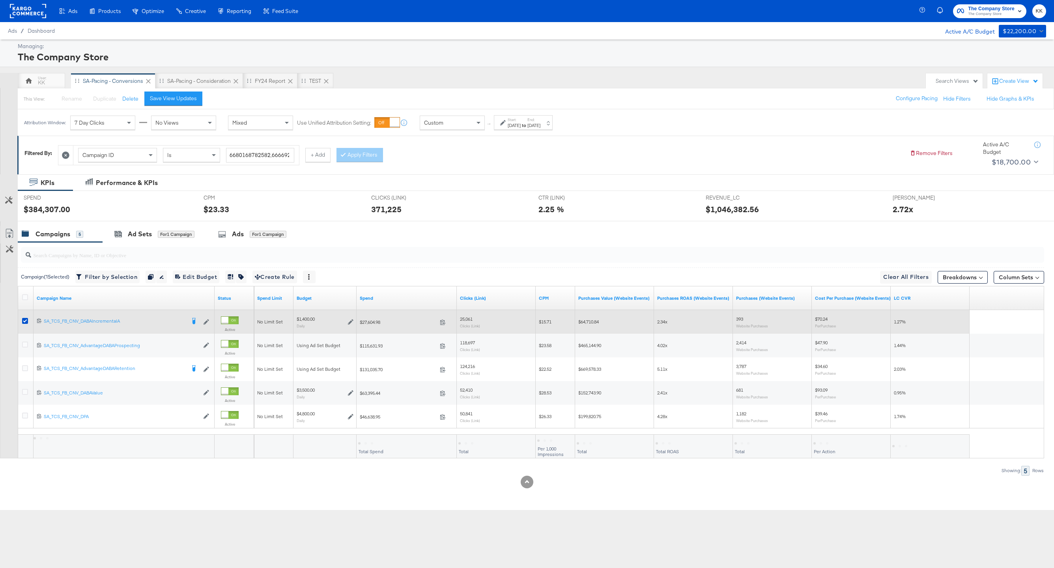
click at [23, 317] on div at bounding box center [26, 322] width 15 height 14
click at [25, 315] on div at bounding box center [26, 322] width 15 height 14
click at [25, 318] on icon at bounding box center [25, 321] width 6 height 6
click at [0, 0] on input "checkbox" at bounding box center [0, 0] width 0 height 0
